Goal: Register for event/course

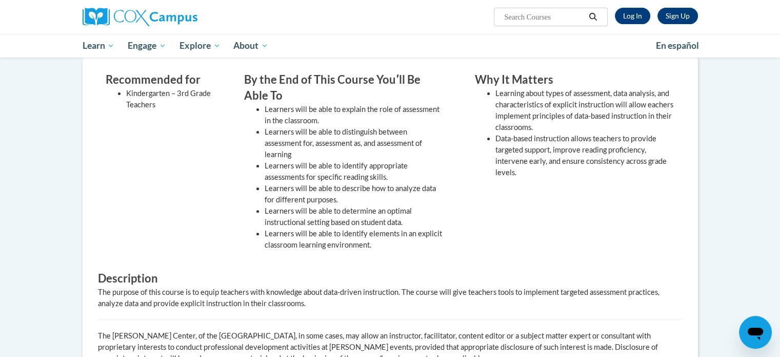
scroll to position [301, 0]
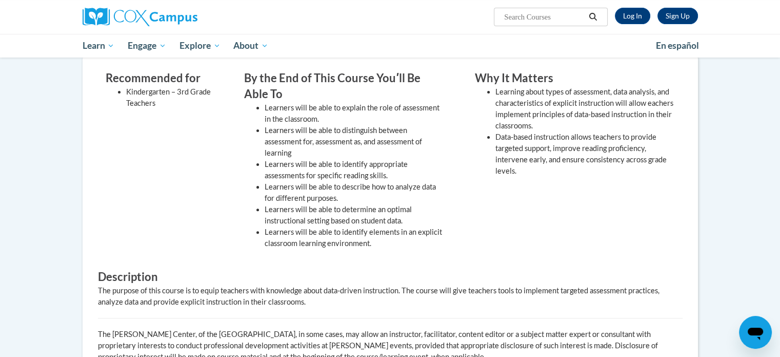
click at [444, 105] on div "By the End of This Course Youʹll Be Able To Learners will be able to explain th…" at bounding box center [344, 162] width 215 height 184
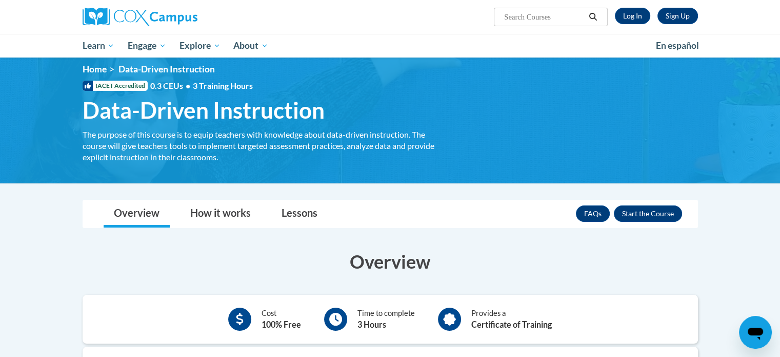
scroll to position [0, 0]
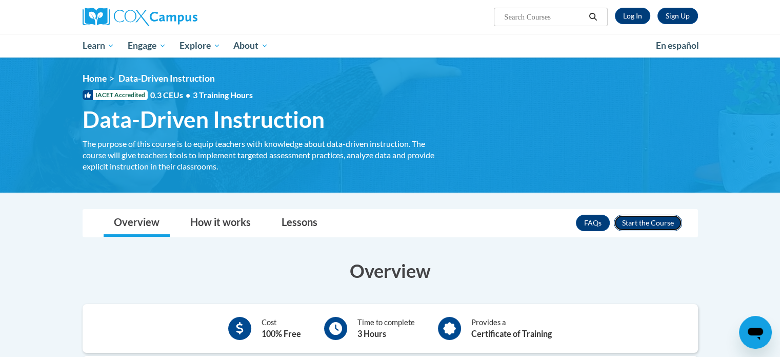
click at [648, 218] on button "Enroll" at bounding box center [648, 222] width 68 height 16
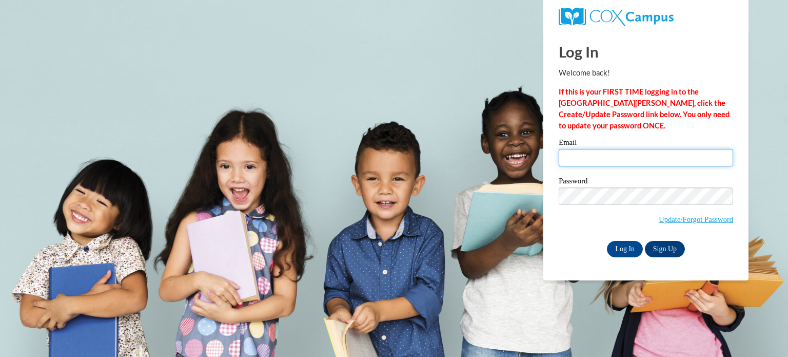
click at [596, 157] on input "Email" at bounding box center [646, 157] width 174 height 17
type input "[EMAIL_ADDRESS][DOMAIN_NAME]"
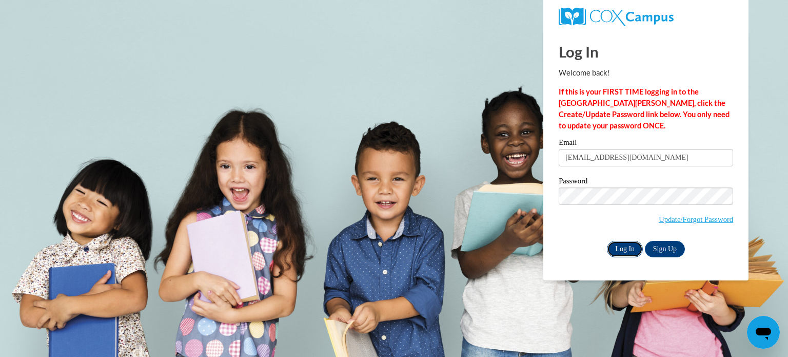
click at [621, 248] on input "Log In" at bounding box center [625, 249] width 36 height 16
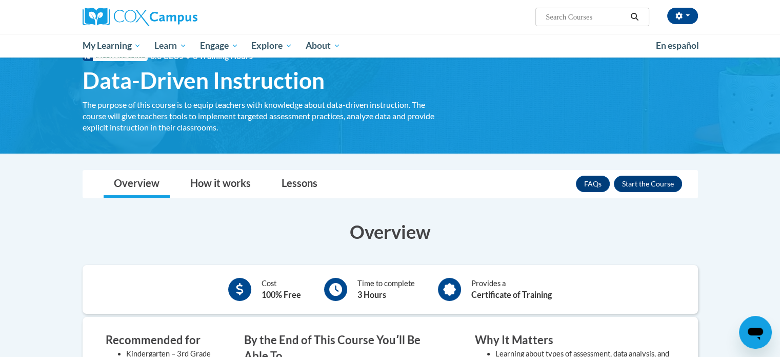
scroll to position [40, 0]
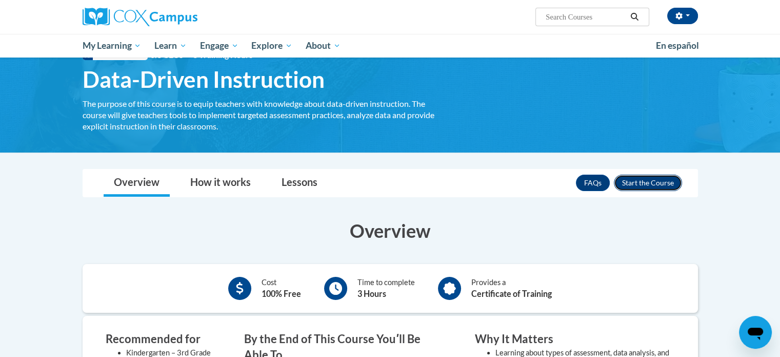
click at [649, 184] on button "Enroll" at bounding box center [648, 182] width 68 height 16
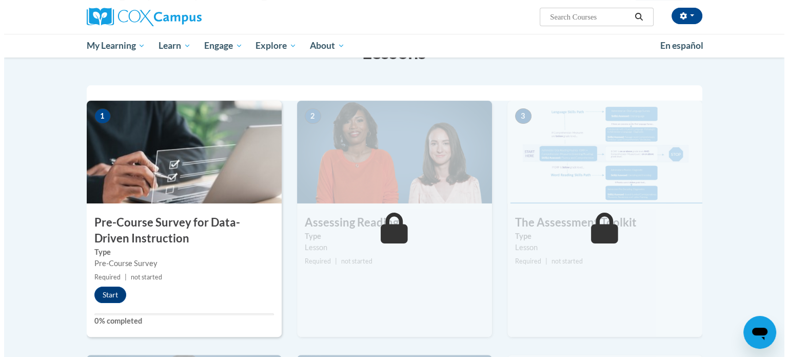
scroll to position [179, 0]
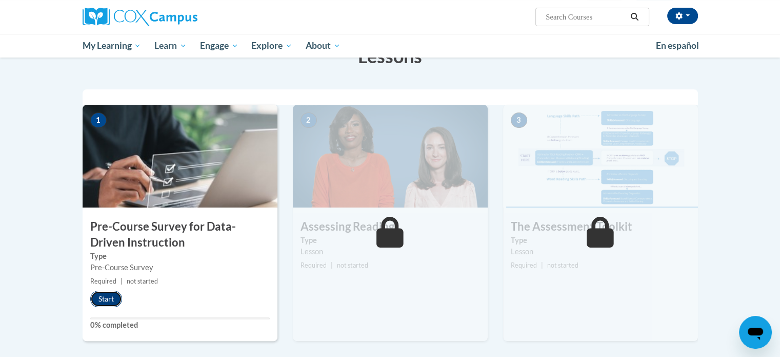
click at [101, 300] on button "Start" at bounding box center [106, 298] width 32 height 16
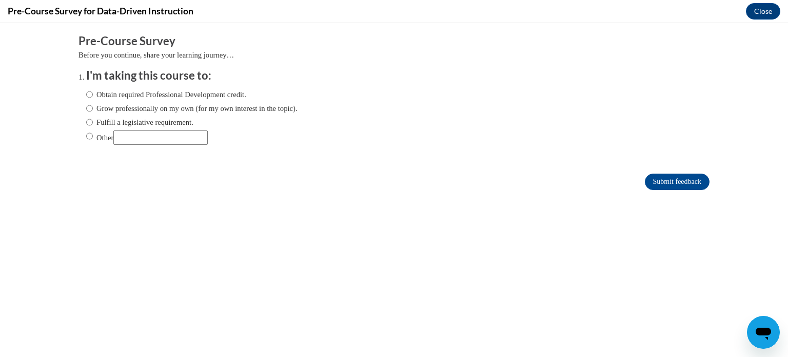
scroll to position [0, 0]
click at [86, 135] on input "Other" at bounding box center [89, 135] width 7 height 11
radio input "true"
click at [125, 136] on input "Other" at bounding box center [160, 137] width 94 height 14
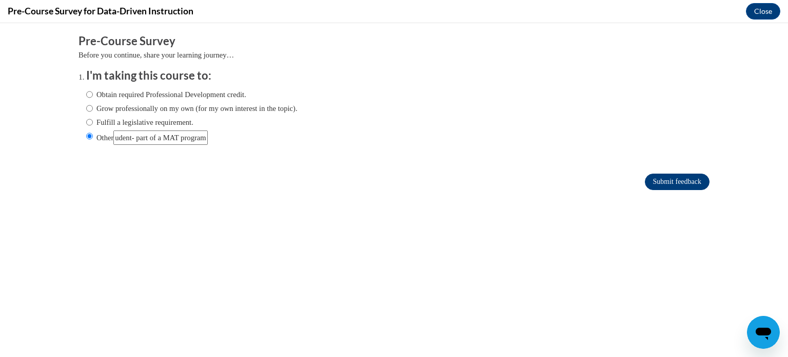
type input "student- part of a MAT program"
click at [652, 176] on input "Submit feedback" at bounding box center [677, 181] width 65 height 16
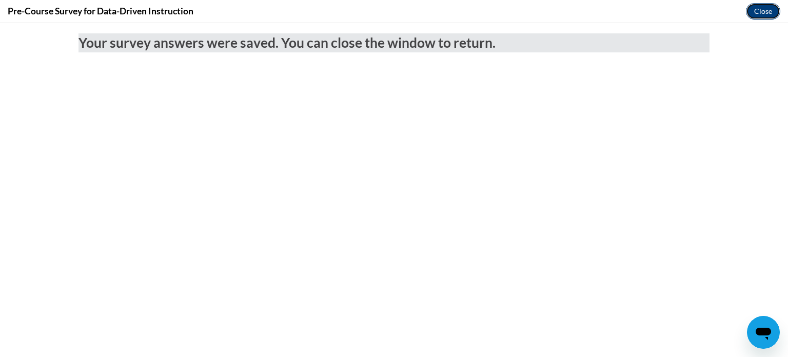
click at [756, 13] on button "Close" at bounding box center [763, 11] width 34 height 16
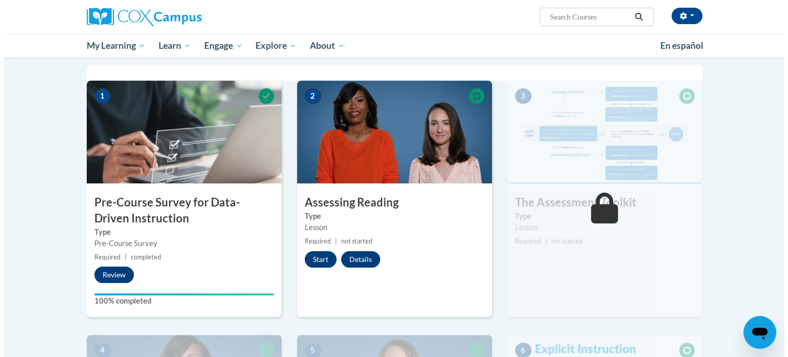
scroll to position [202, 0]
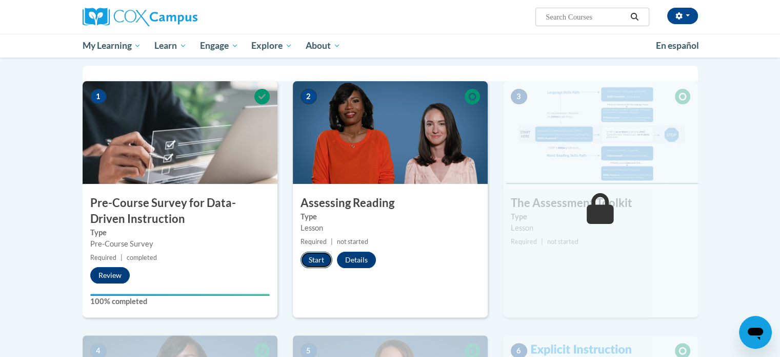
click at [315, 259] on button "Start" at bounding box center [317, 259] width 32 height 16
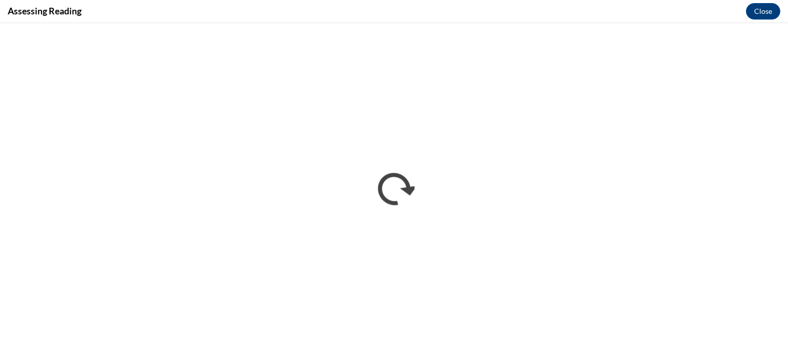
scroll to position [0, 0]
